Goal: Navigation & Orientation: Find specific page/section

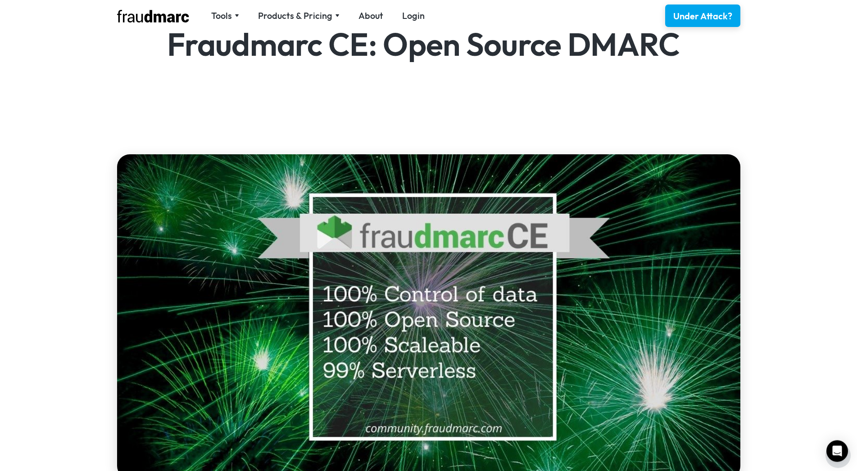
scroll to position [184, 0]
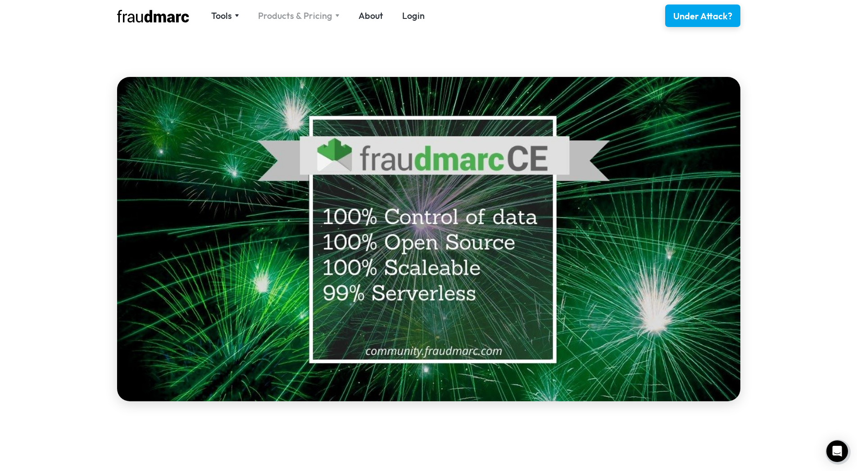
click at [323, 19] on div "Products & Pricing" at bounding box center [295, 15] width 74 height 13
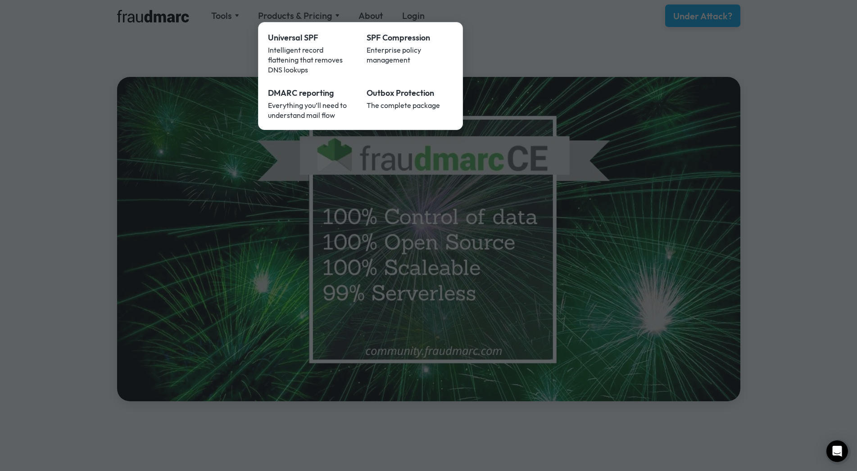
click at [212, 67] on div at bounding box center [428, 235] width 857 height 471
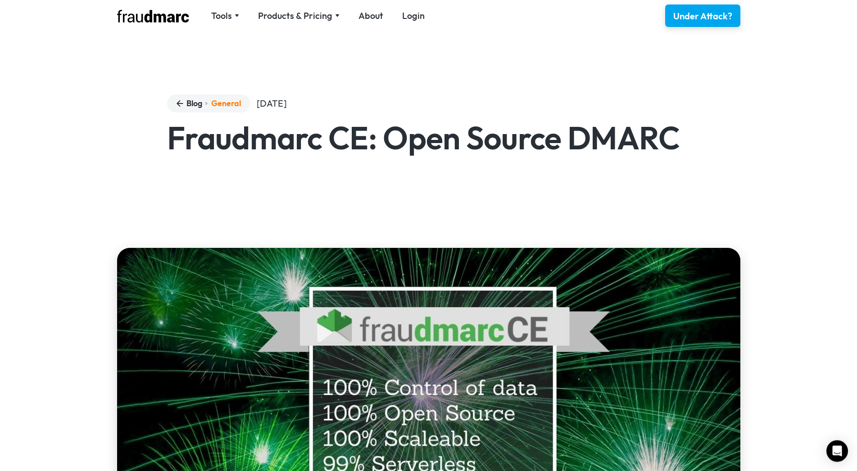
scroll to position [0, 0]
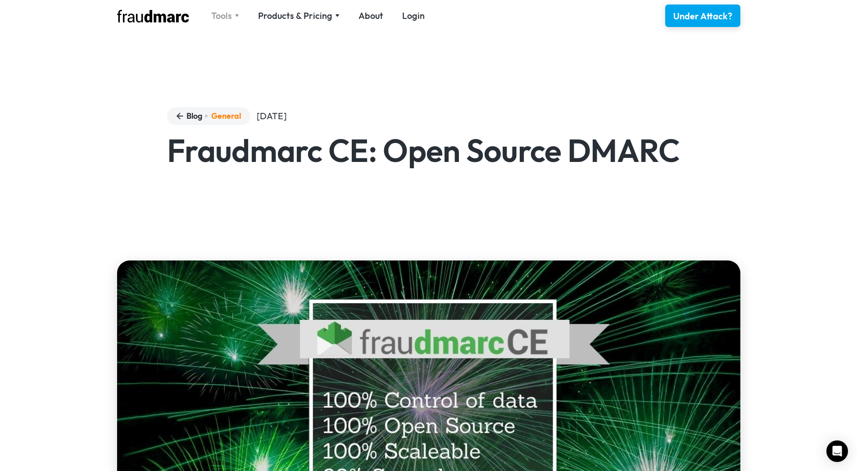
click at [231, 12] on div "Tools" at bounding box center [221, 15] width 21 height 13
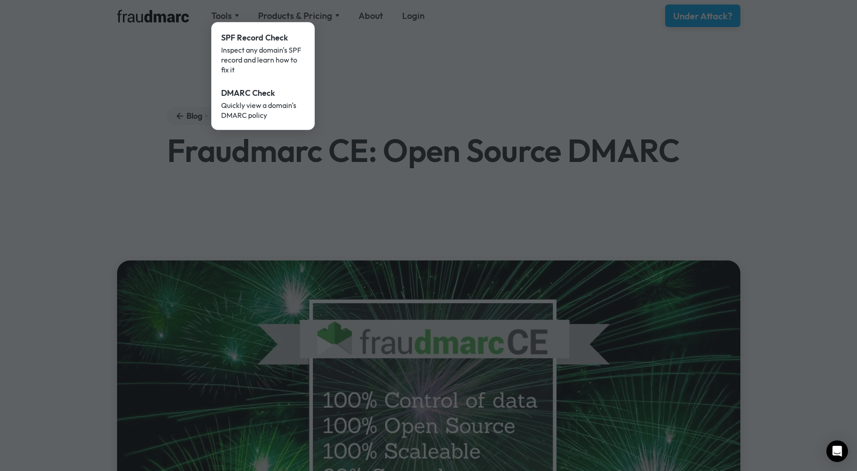
click at [336, 40] on div at bounding box center [428, 235] width 857 height 471
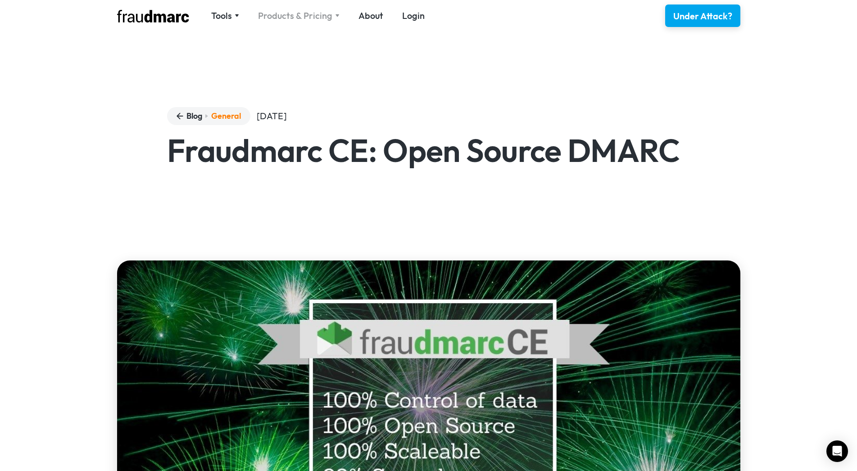
click at [328, 17] on div "Products & Pricing" at bounding box center [295, 15] width 74 height 13
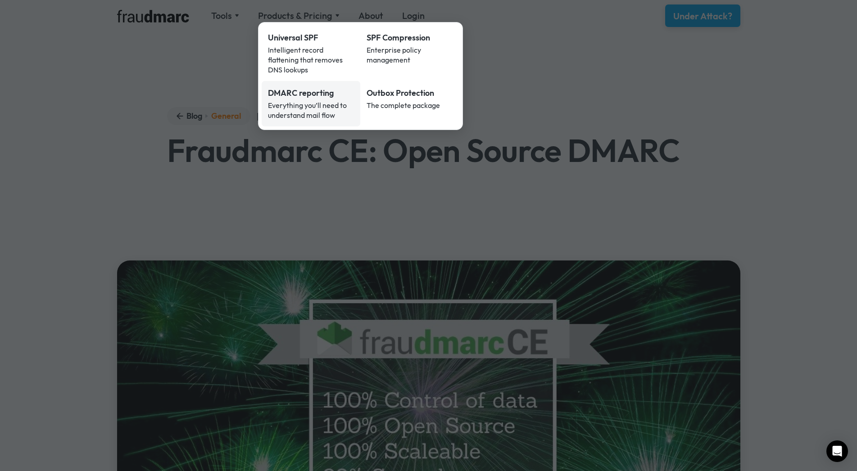
click at [322, 100] on div "Everything you’ll need to understand mail flow" at bounding box center [311, 110] width 86 height 20
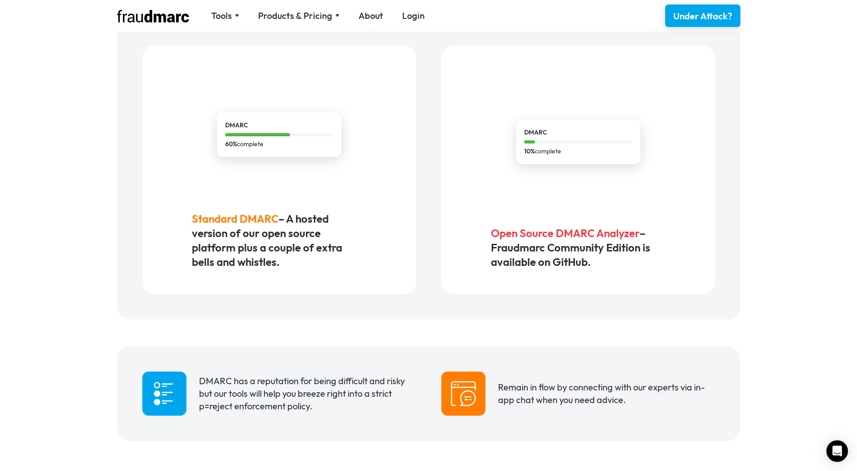
scroll to position [597, 0]
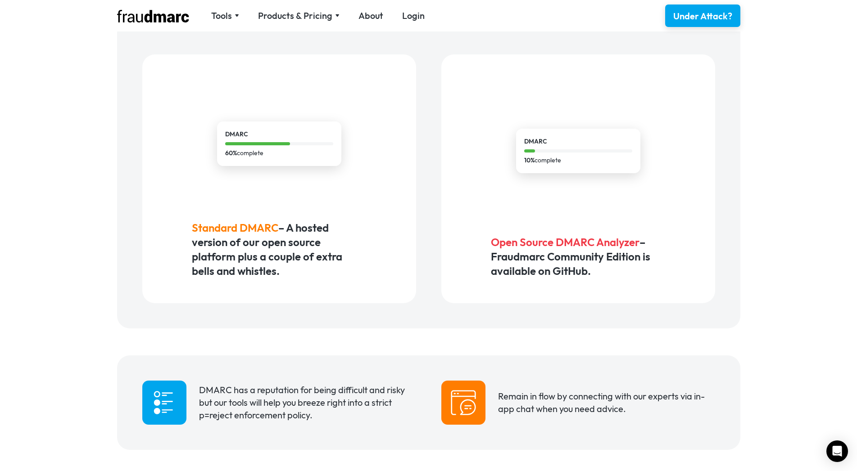
click at [566, 240] on span "Open Source DMARC Analyzer" at bounding box center [565, 242] width 149 height 14
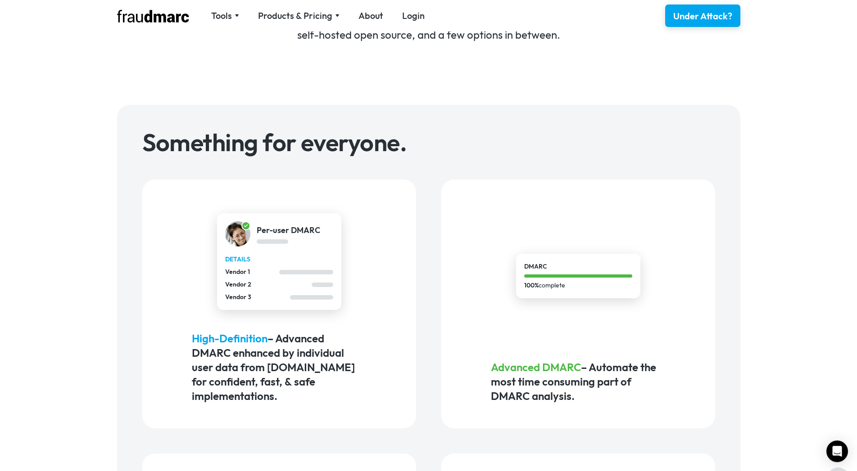
scroll to position [230, 0]
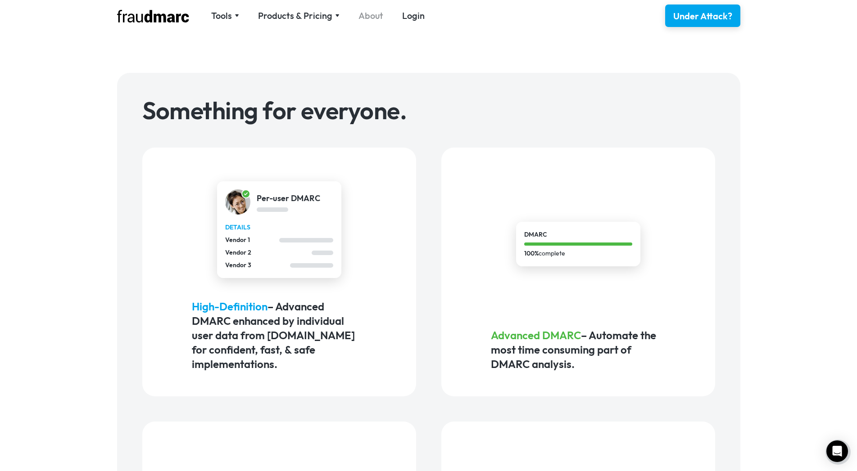
click at [368, 13] on link "About" at bounding box center [370, 15] width 25 height 13
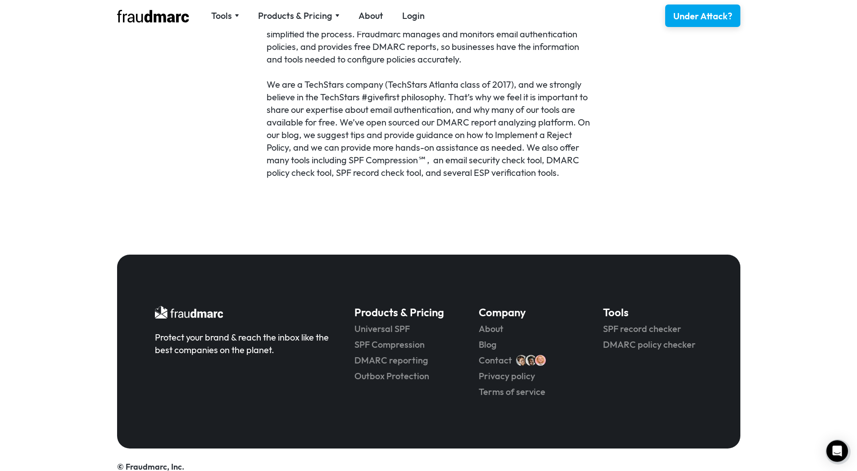
scroll to position [593, 0]
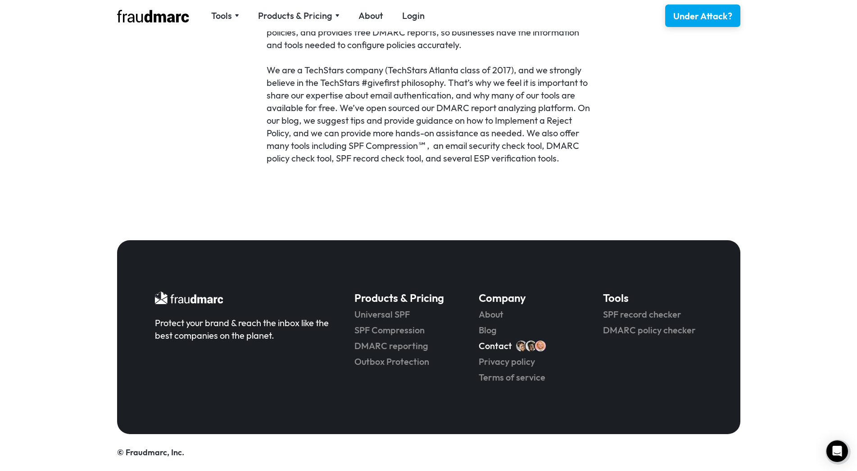
click at [500, 347] on link "Contact" at bounding box center [495, 346] width 33 height 13
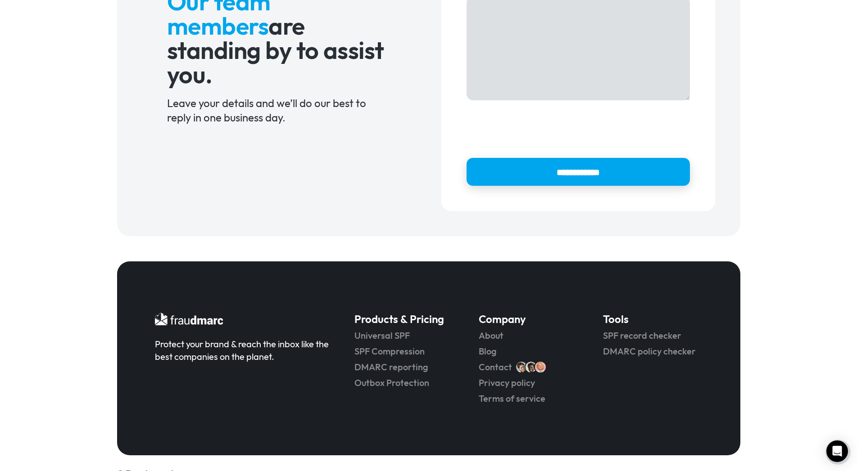
scroll to position [251, 0]
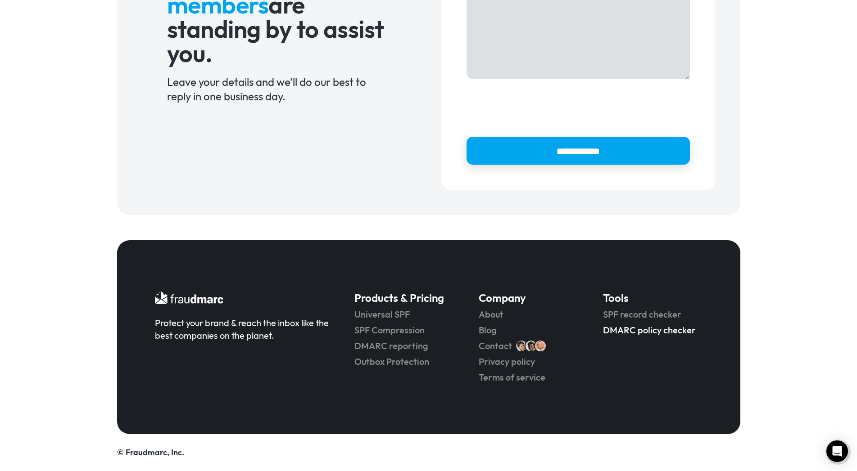
click at [643, 330] on link "DMARC policy checker" at bounding box center [652, 330] width 99 height 13
